Goal: Check status

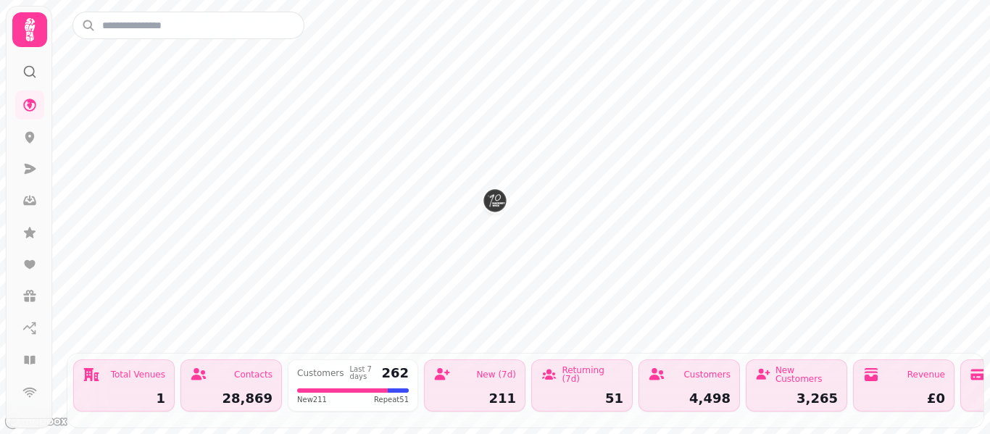
click at [27, 29] on icon at bounding box center [29, 29] width 29 height 29
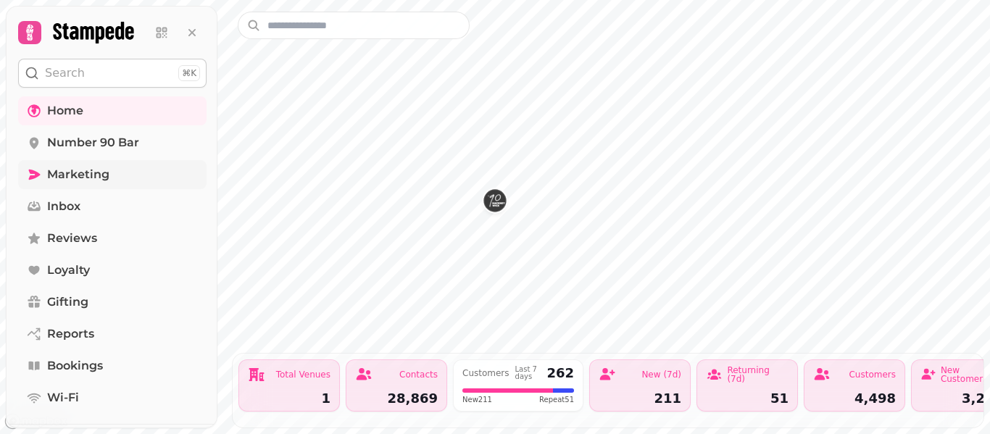
click at [85, 180] on span "Marketing" at bounding box center [78, 174] width 62 height 17
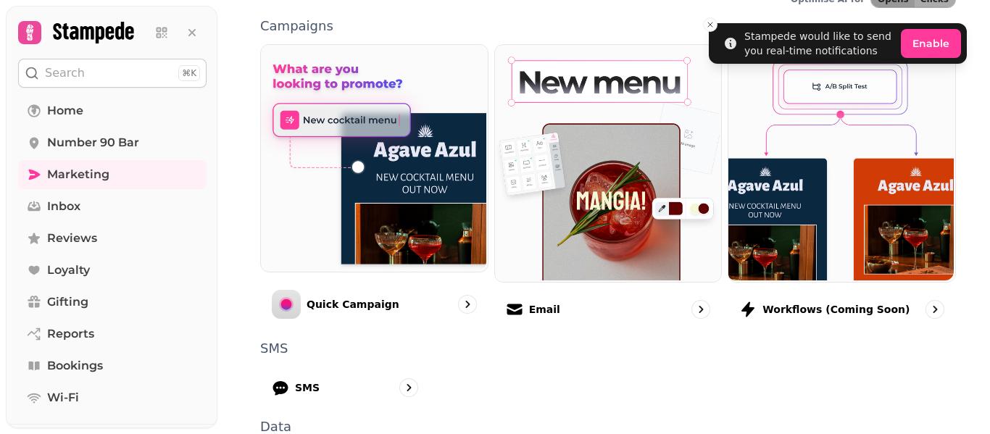
scroll to position [396, 0]
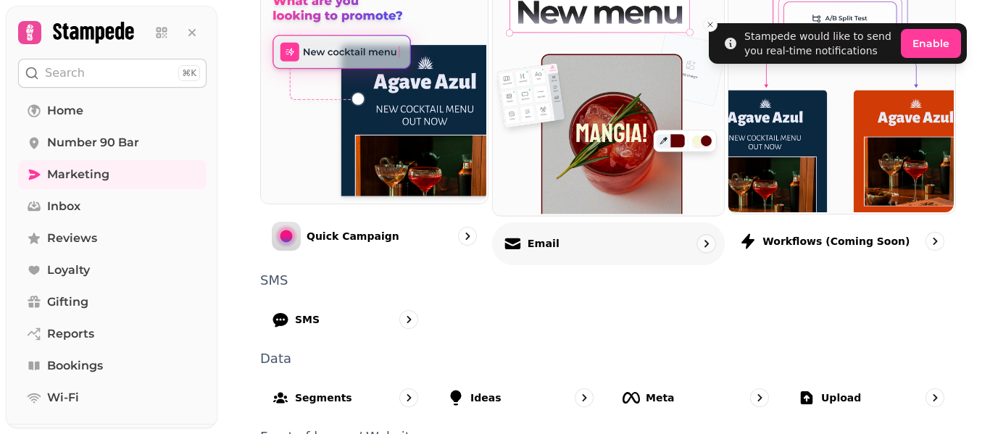
click at [611, 249] on div "Email" at bounding box center [608, 243] width 233 height 43
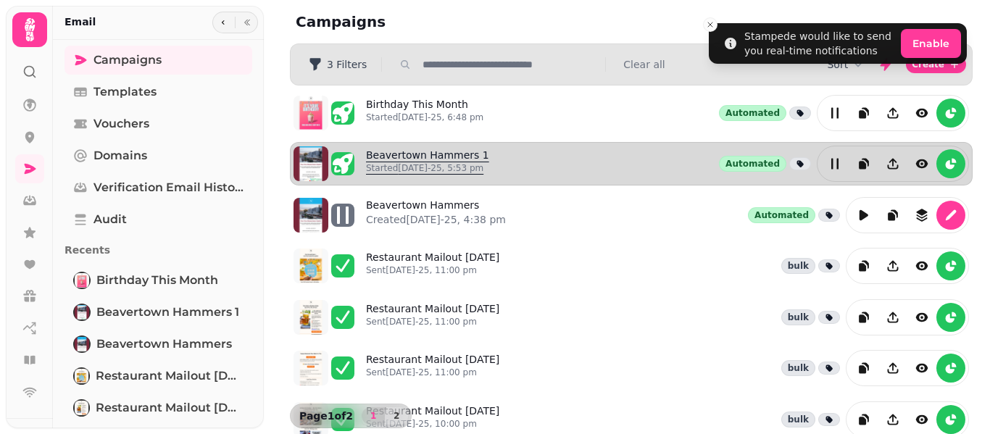
click at [424, 149] on link "Beavertown Hammers 1 Started 15th Aug-25, 5:53 pm" at bounding box center [427, 164] width 123 height 32
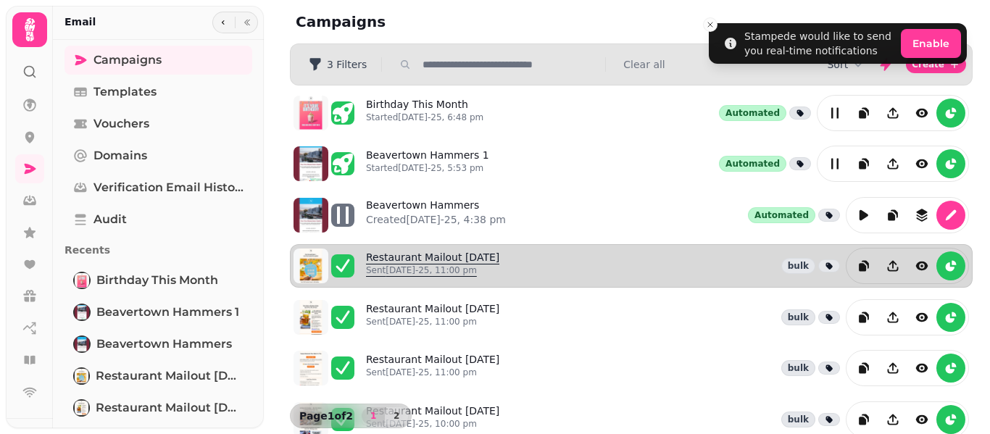
click at [476, 267] on p "Sent 12th Aug-25, 11:00 pm" at bounding box center [432, 270] width 133 height 12
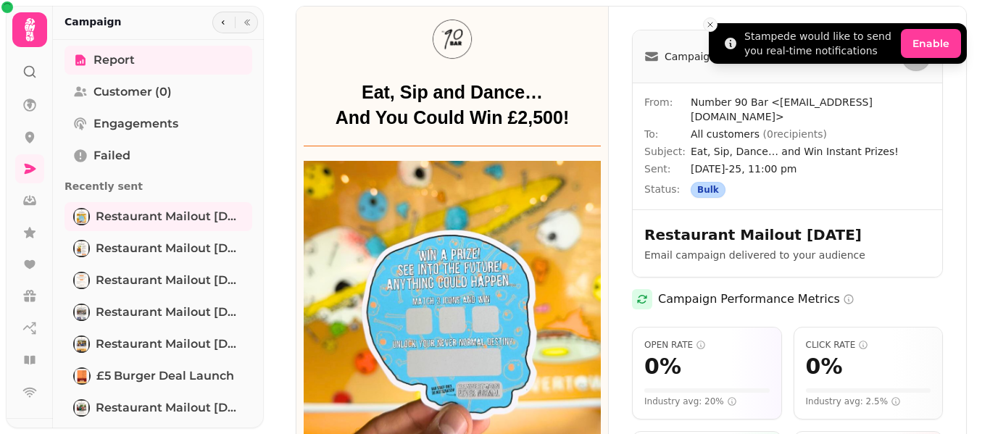
click at [712, 28] on icon "Close toast" at bounding box center [710, 24] width 9 height 9
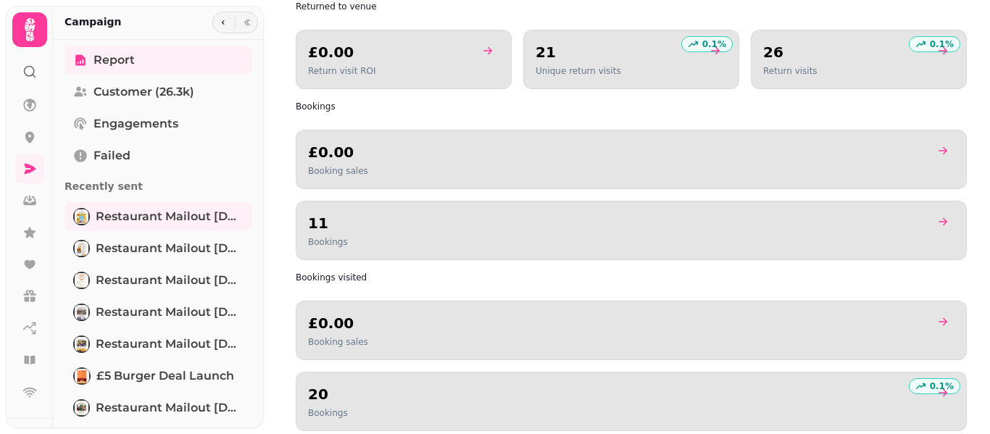
scroll to position [1033, 0]
